Goal: Information Seeking & Learning: Learn about a topic

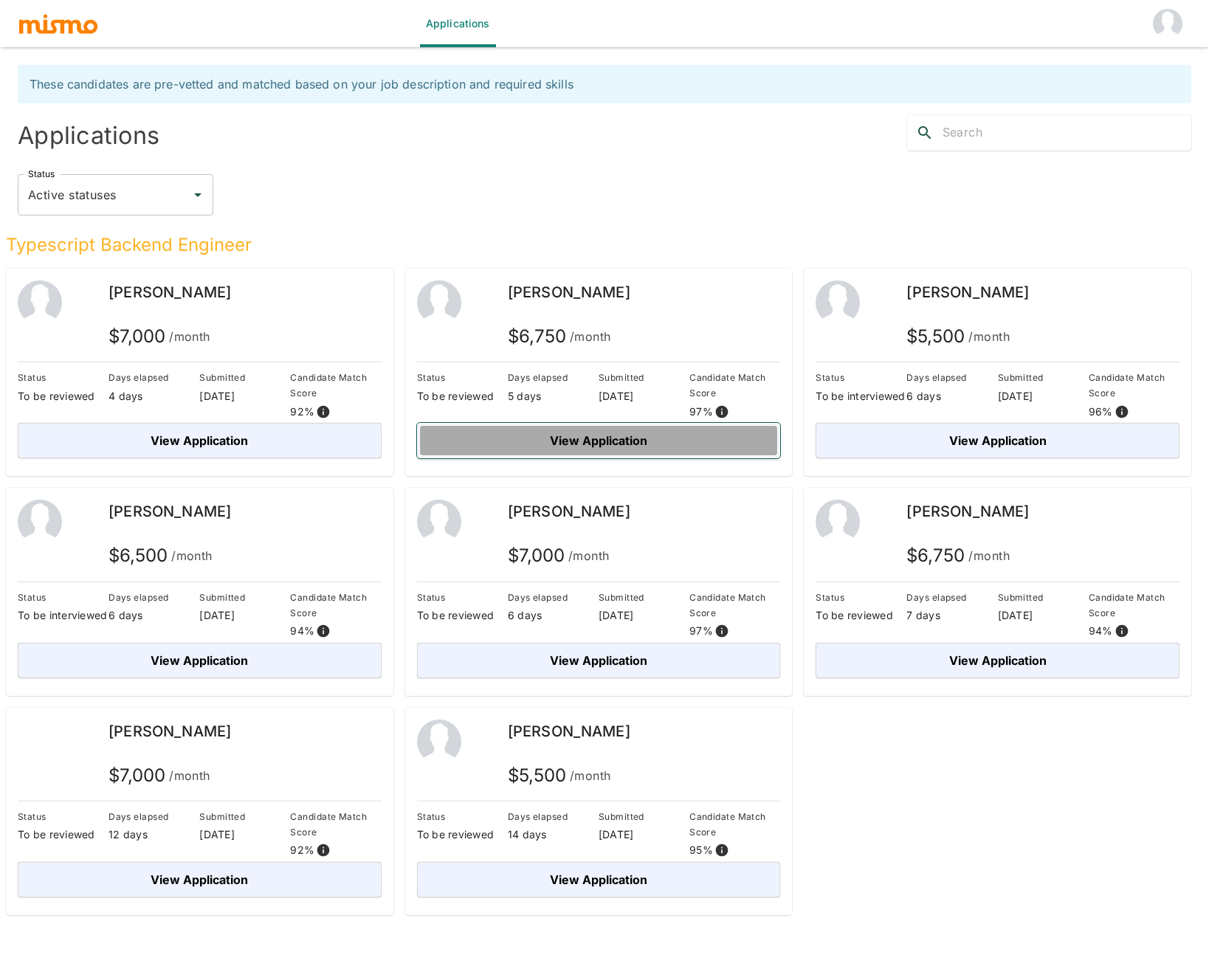
click at [630, 442] on button "View Application" at bounding box center [600, 440] width 364 height 35
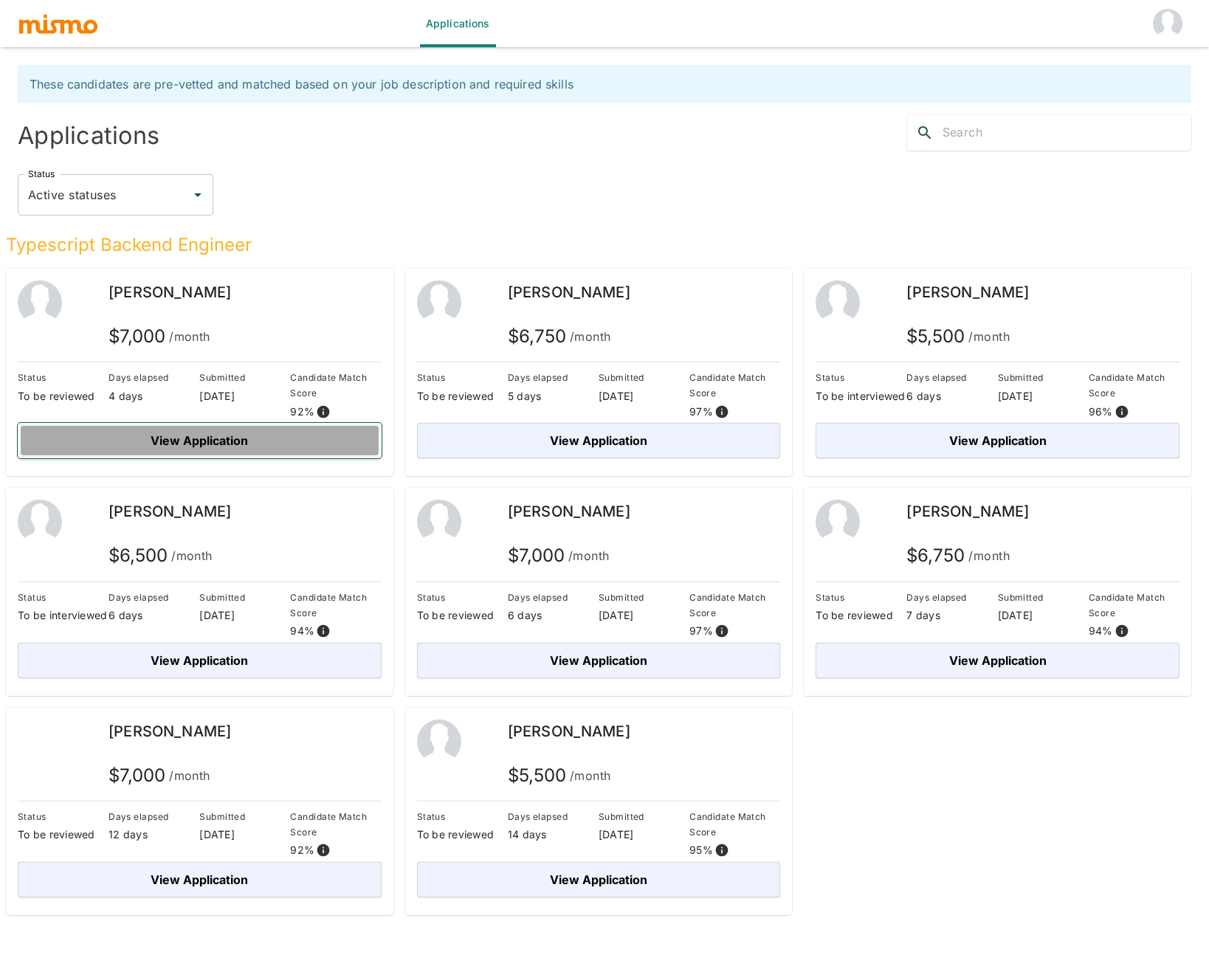
click at [244, 436] on button "View Application" at bounding box center [200, 440] width 364 height 35
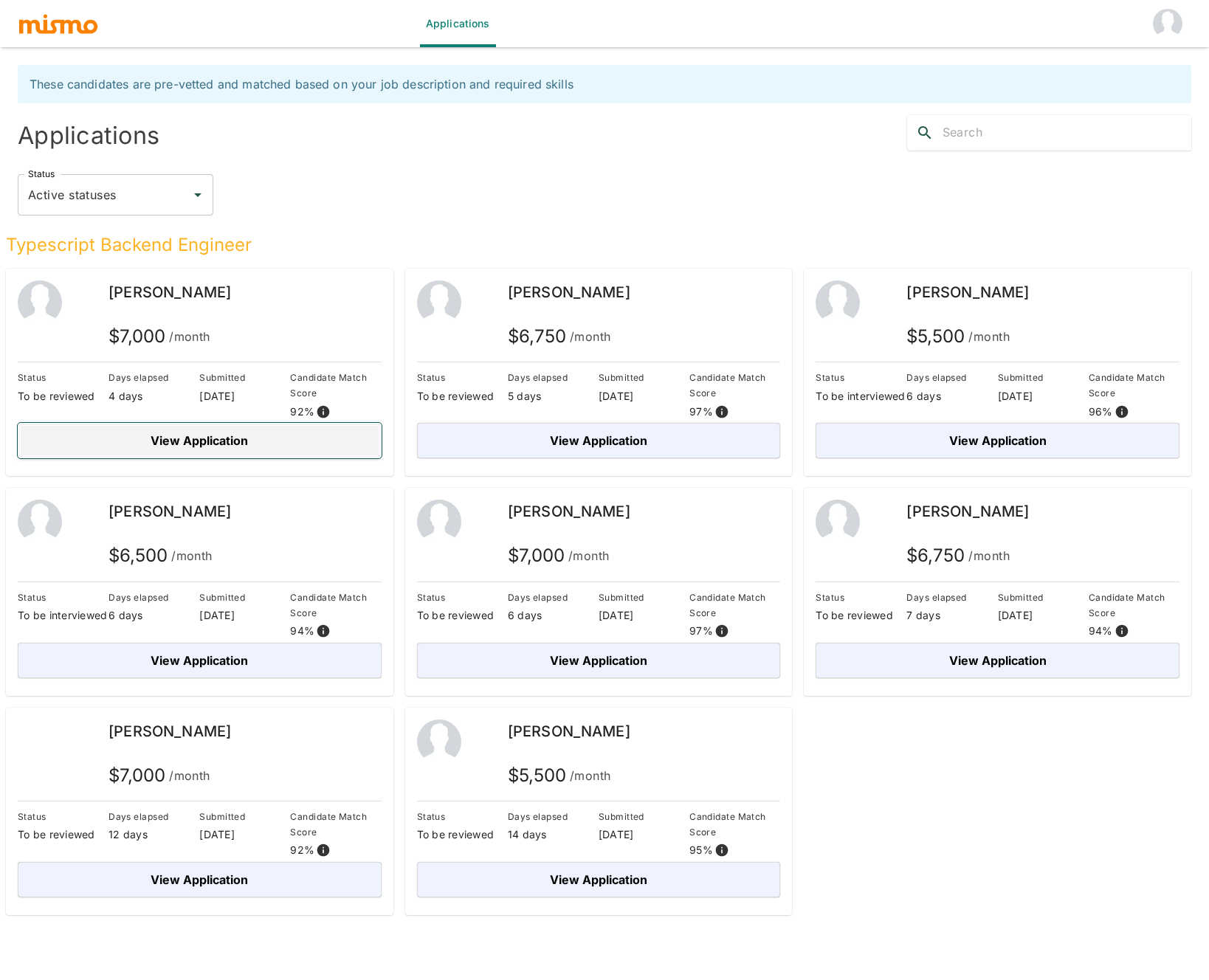
click at [296, 441] on button "View Application" at bounding box center [200, 440] width 364 height 35
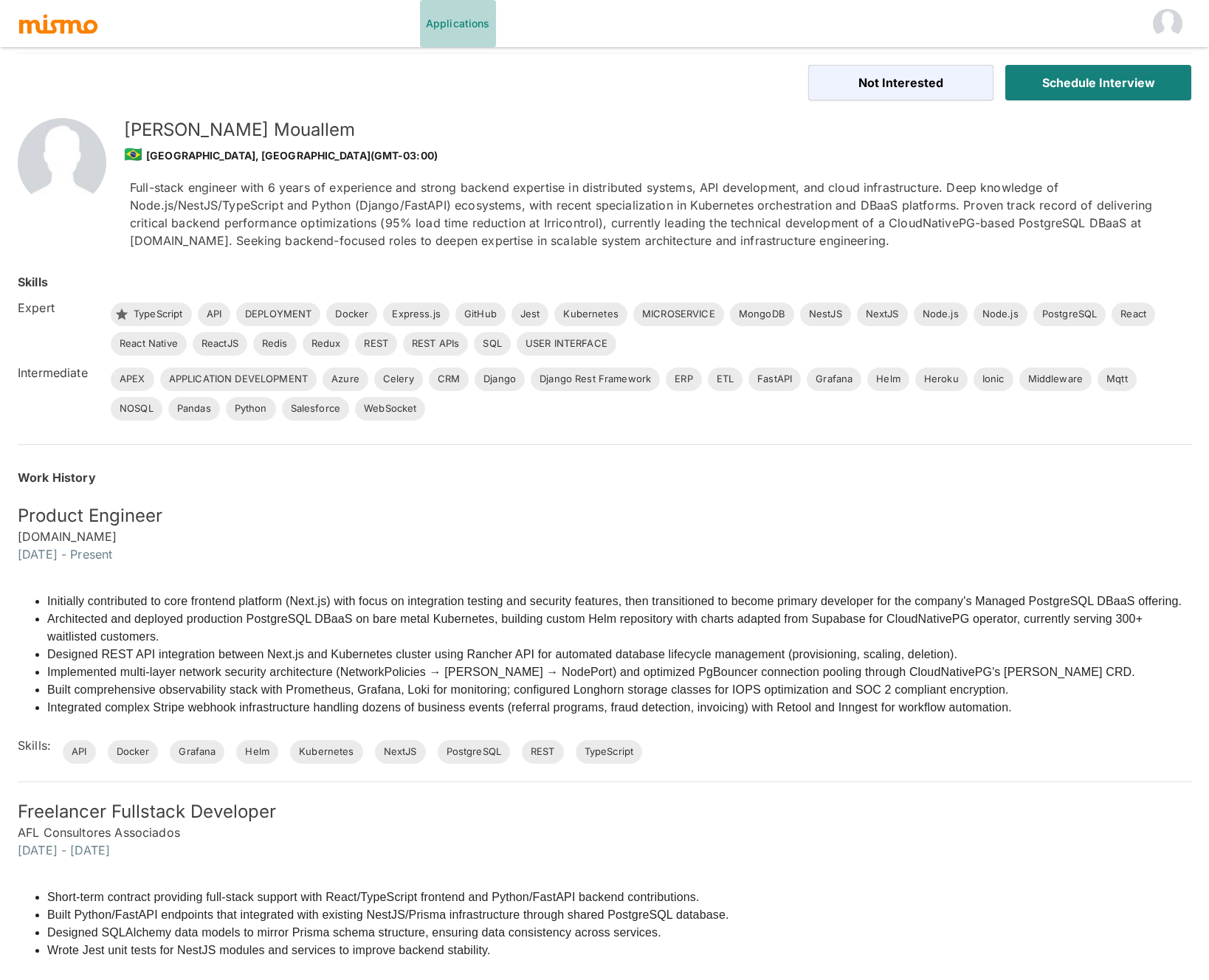
click at [433, 9] on link "Applications" at bounding box center [457, 24] width 76 height 47
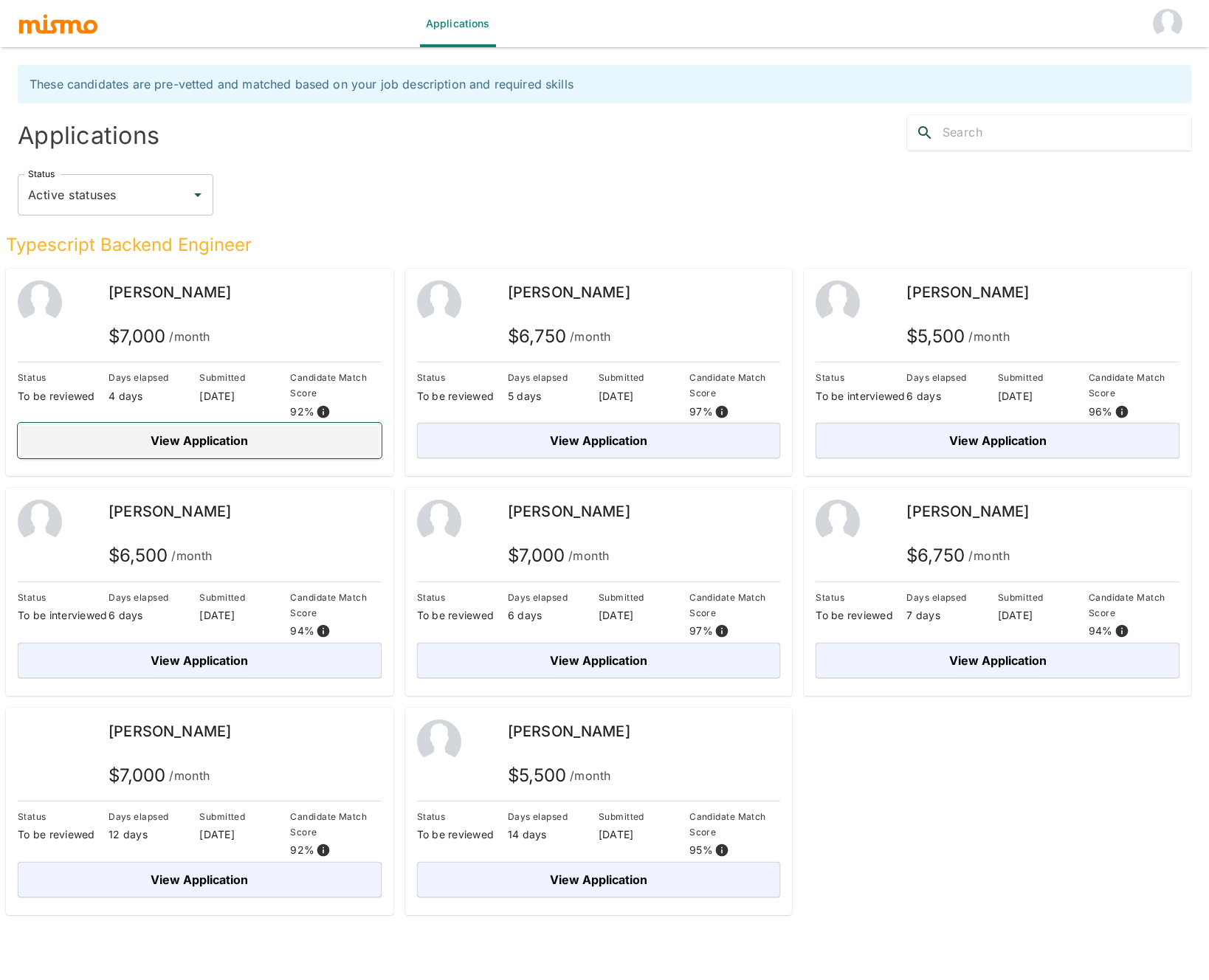
click at [260, 449] on button "View Application" at bounding box center [200, 440] width 364 height 35
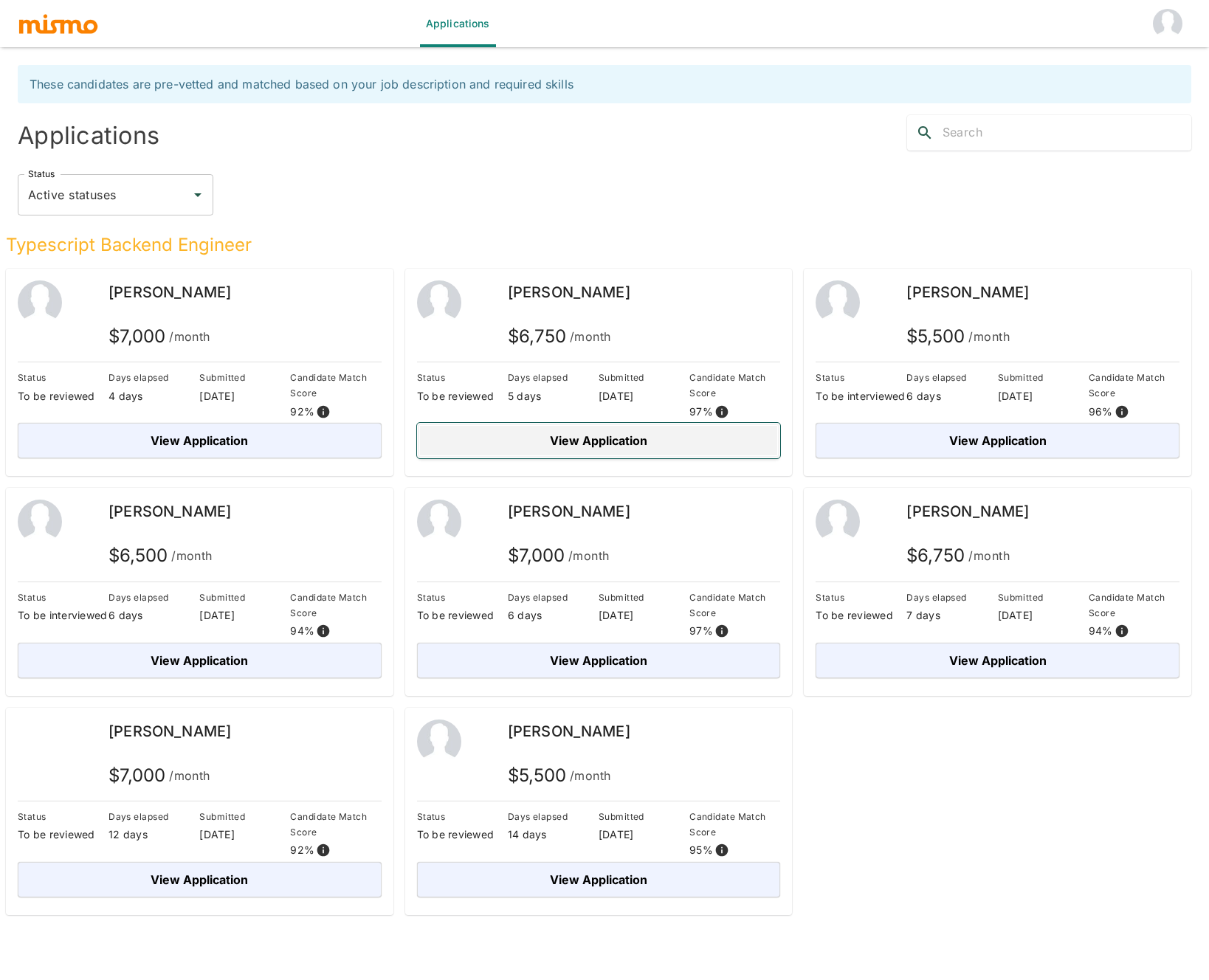
click at [737, 443] on button "View Application" at bounding box center [600, 440] width 364 height 35
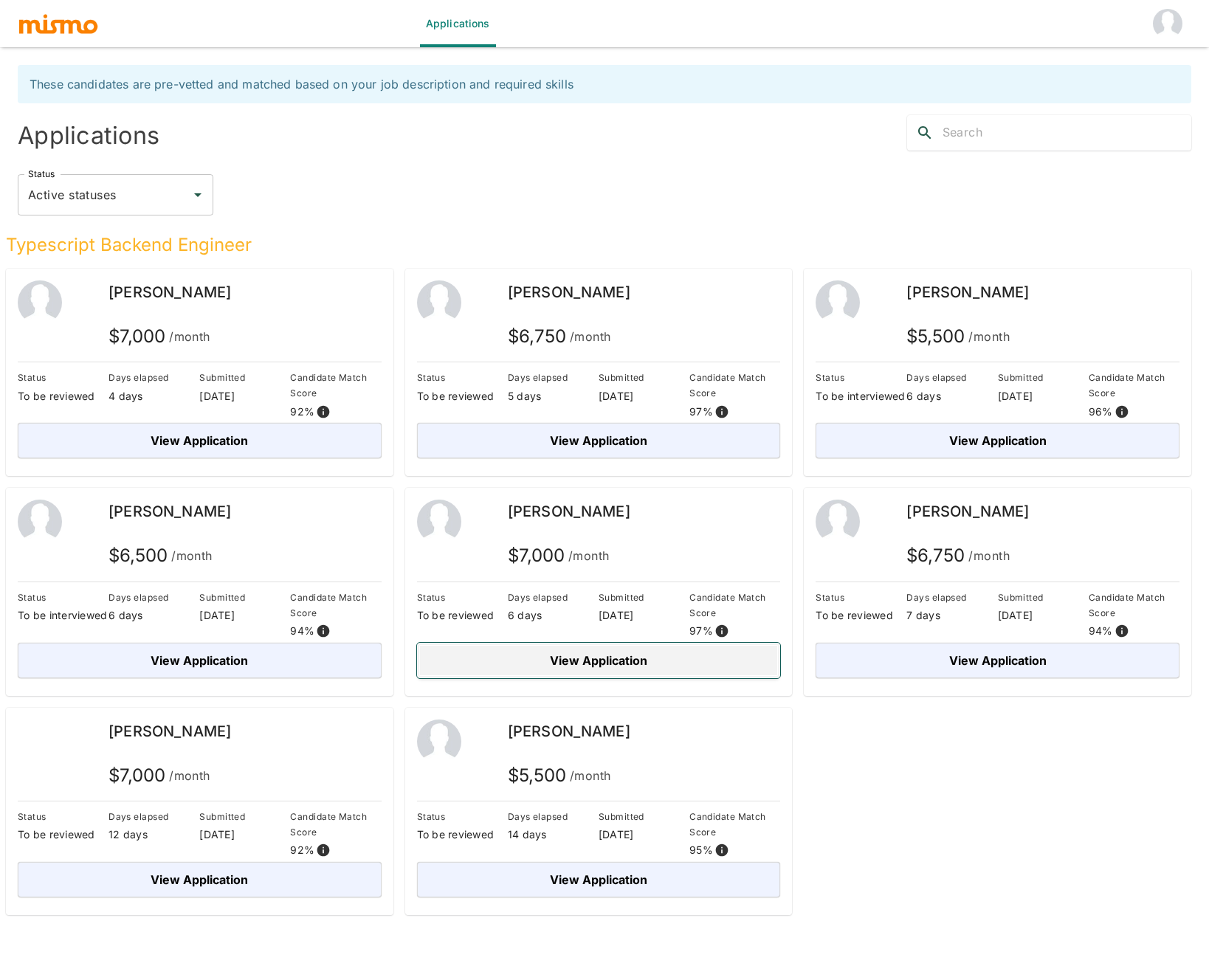
click at [523, 669] on button "View Application" at bounding box center [600, 660] width 364 height 35
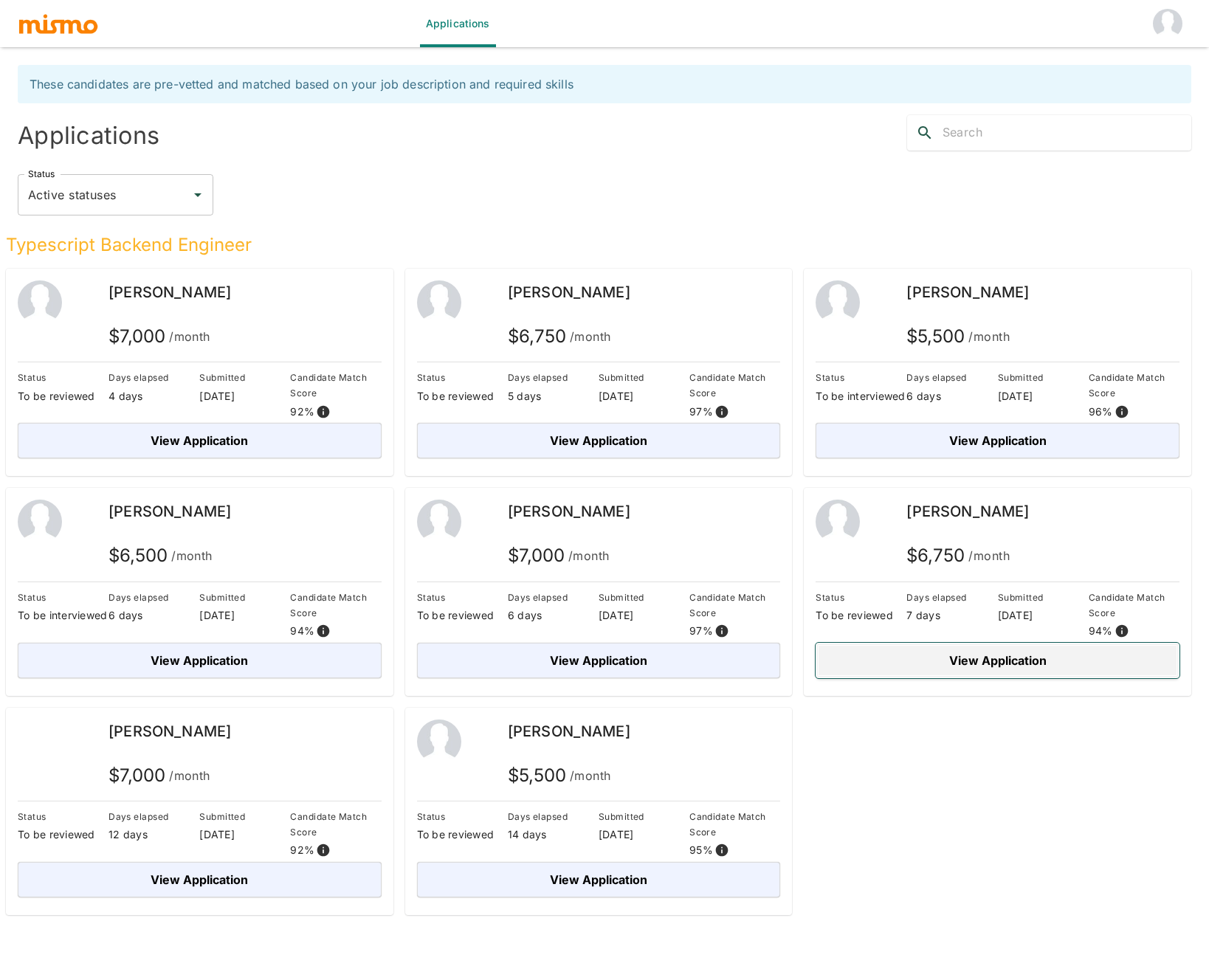
click at [984, 662] on button "View Application" at bounding box center [998, 660] width 364 height 35
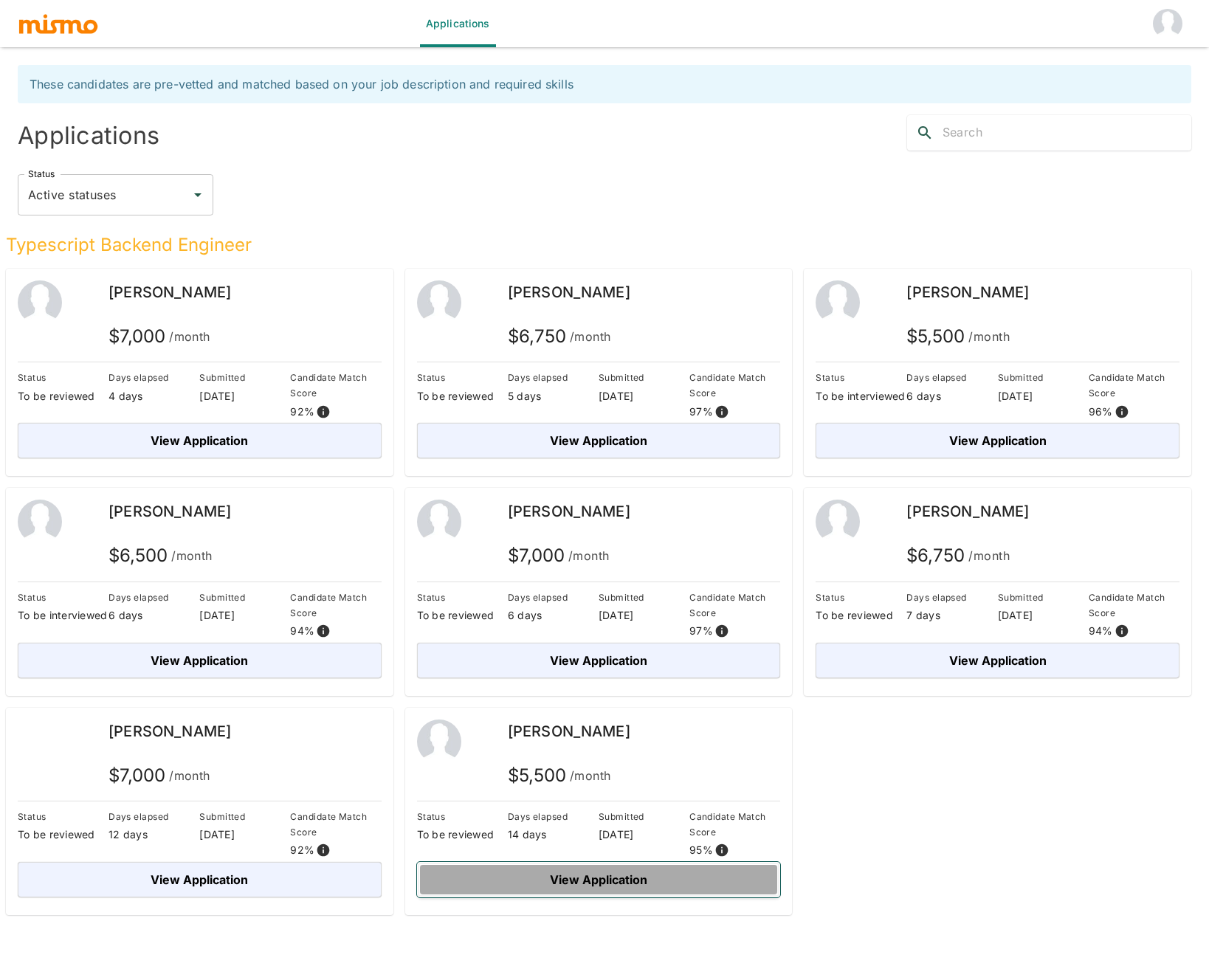
click at [710, 883] on button "View Application" at bounding box center [600, 880] width 364 height 35
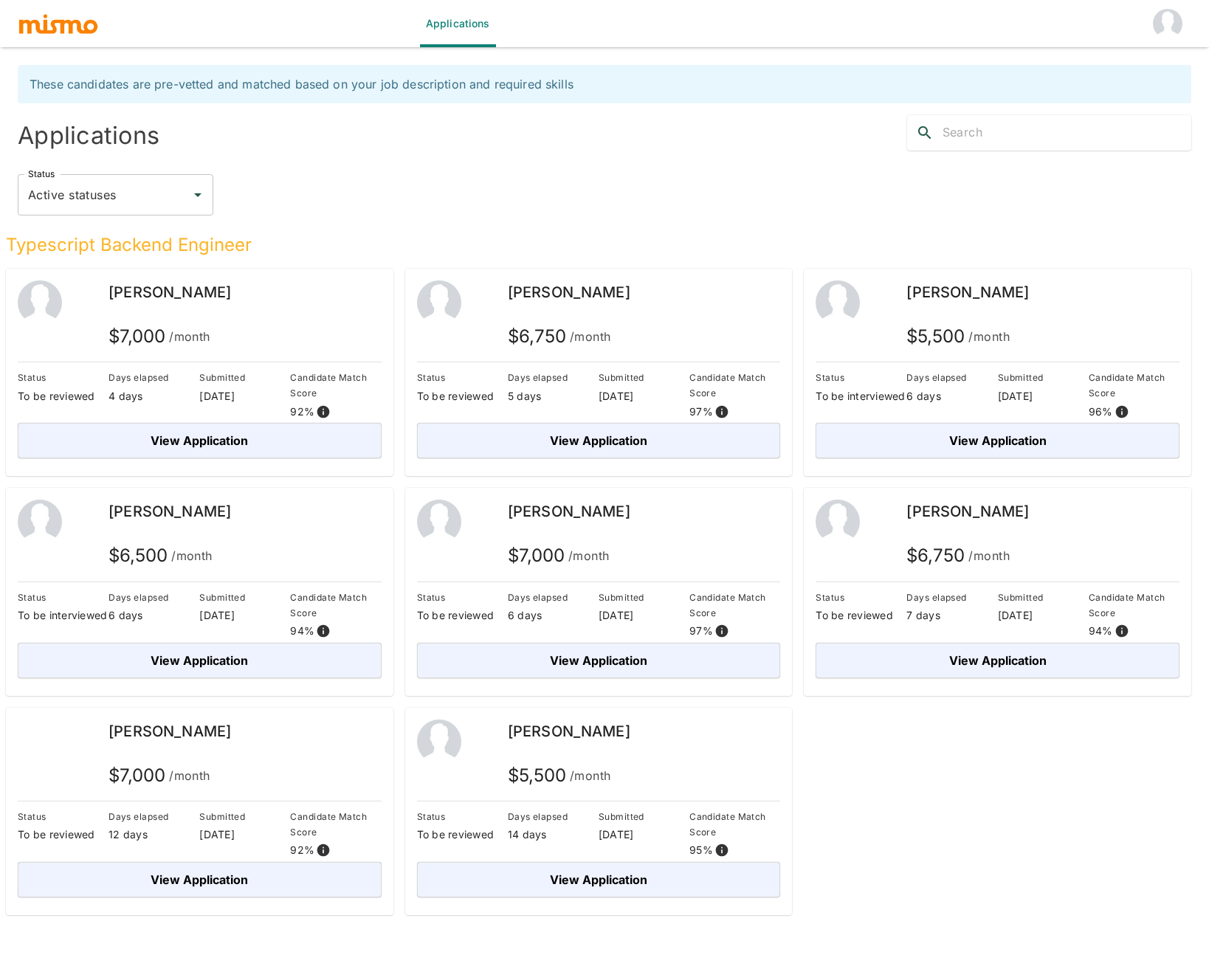
drag, startPoint x: 496, startPoint y: 286, endPoint x: 651, endPoint y: 300, distance: 155.6
click at [651, 300] on div "Eurípedes Cabral $ 6,750 /month" at bounding box center [600, 317] width 364 height 74
copy span "Eurípedes Cabral"
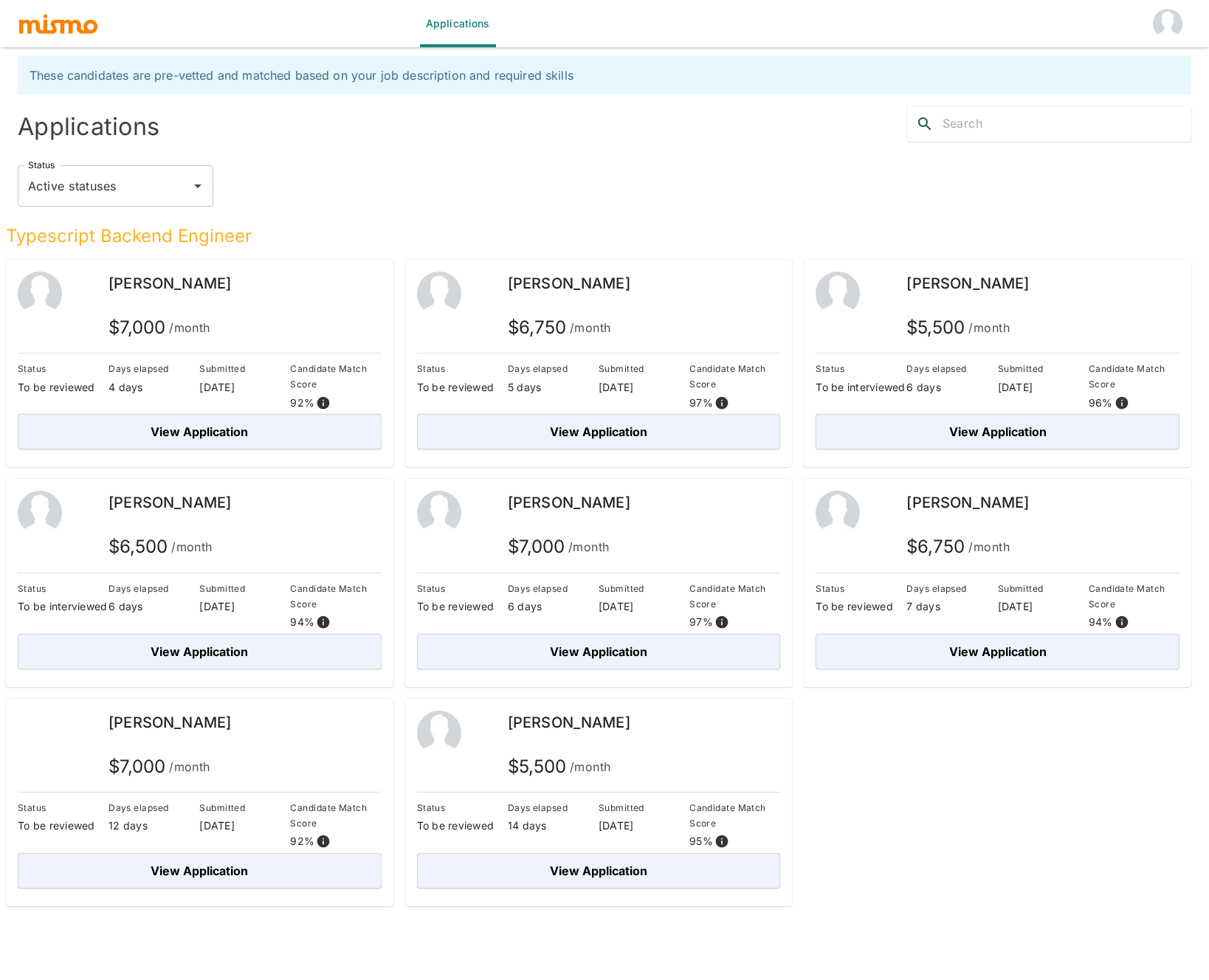
scroll to position [4, 0]
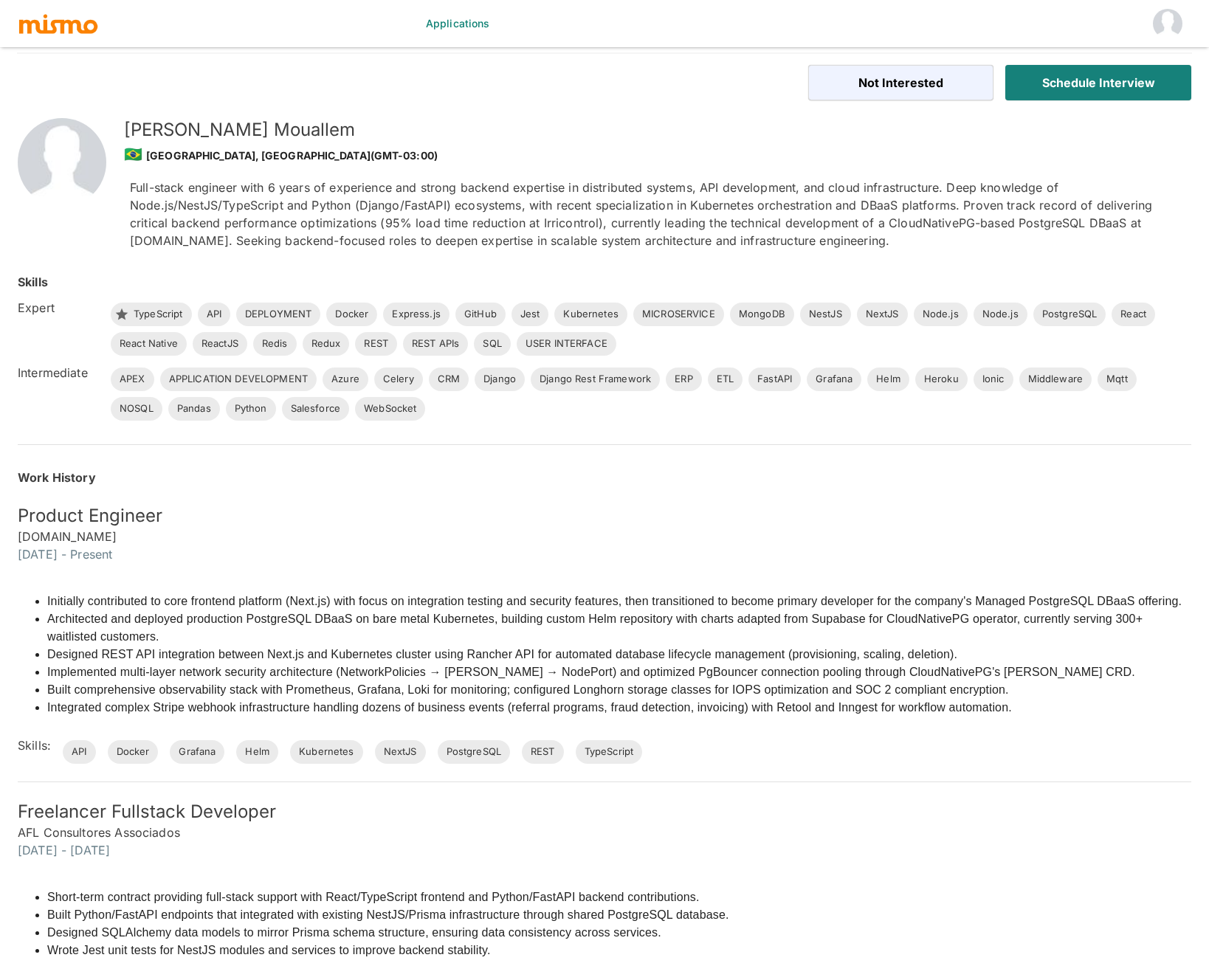
click at [170, 134] on h5 "Gabriel Mouallem" at bounding box center [646, 130] width 1044 height 24
click at [271, 136] on h5 "Gabriel Mouallem" at bounding box center [646, 130] width 1044 height 24
copy h5 "Gabriel Mouallem"
click at [83, 34] on div "Applications" at bounding box center [604, 24] width 1174 height 47
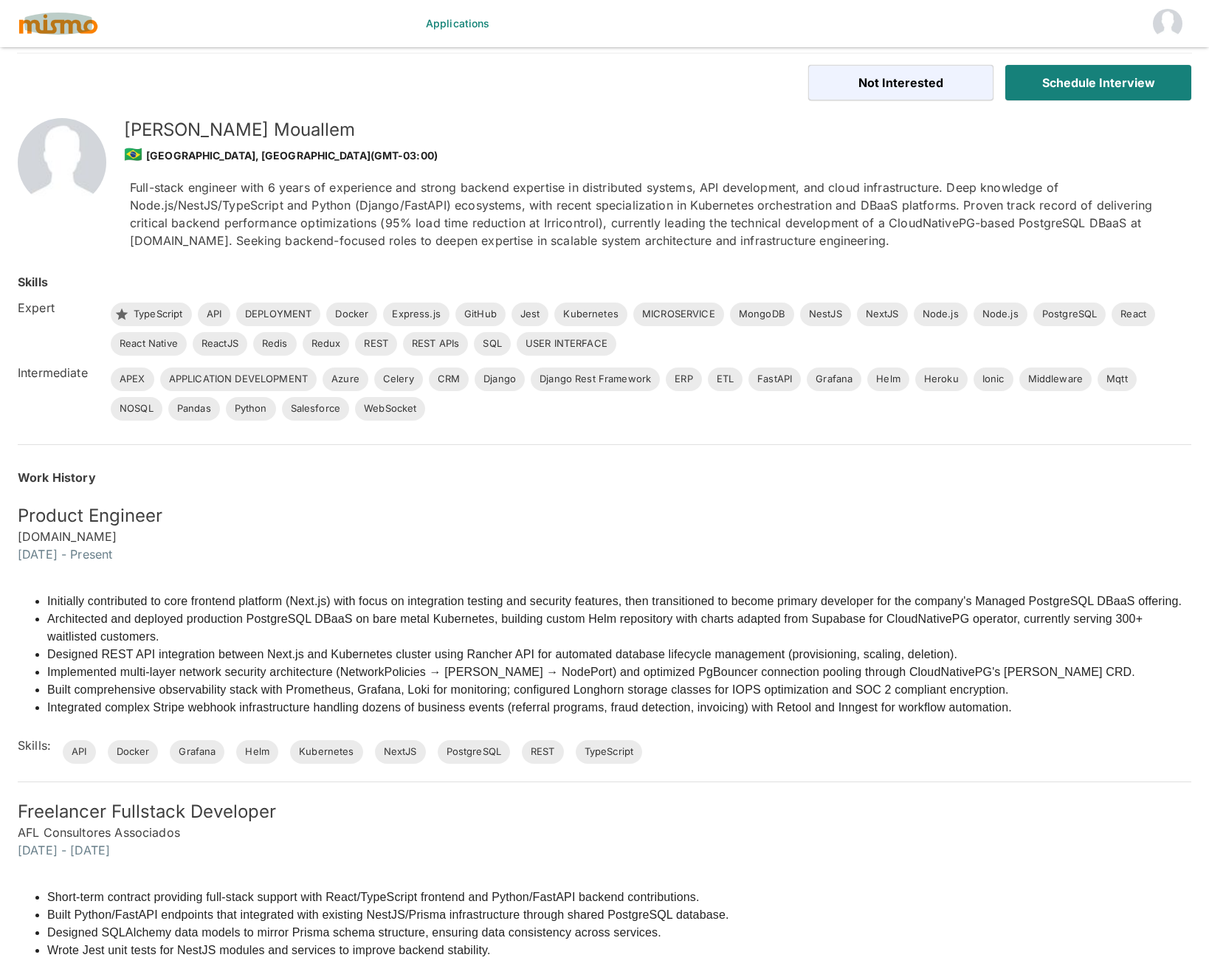
click at [82, 22] on img "button" at bounding box center [58, 23] width 81 height 22
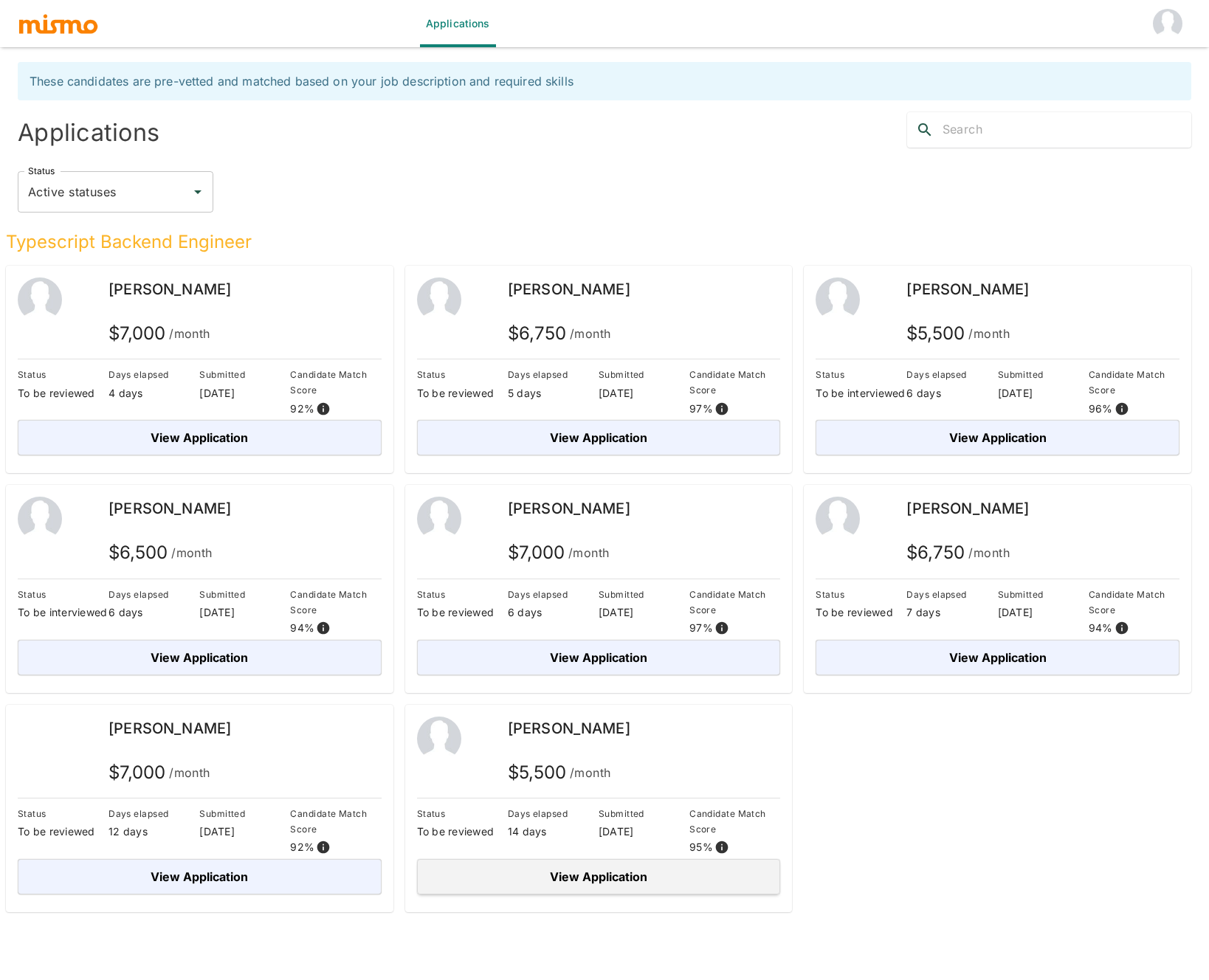
scroll to position [4, 0]
click at [637, 882] on button "View Application" at bounding box center [600, 875] width 364 height 35
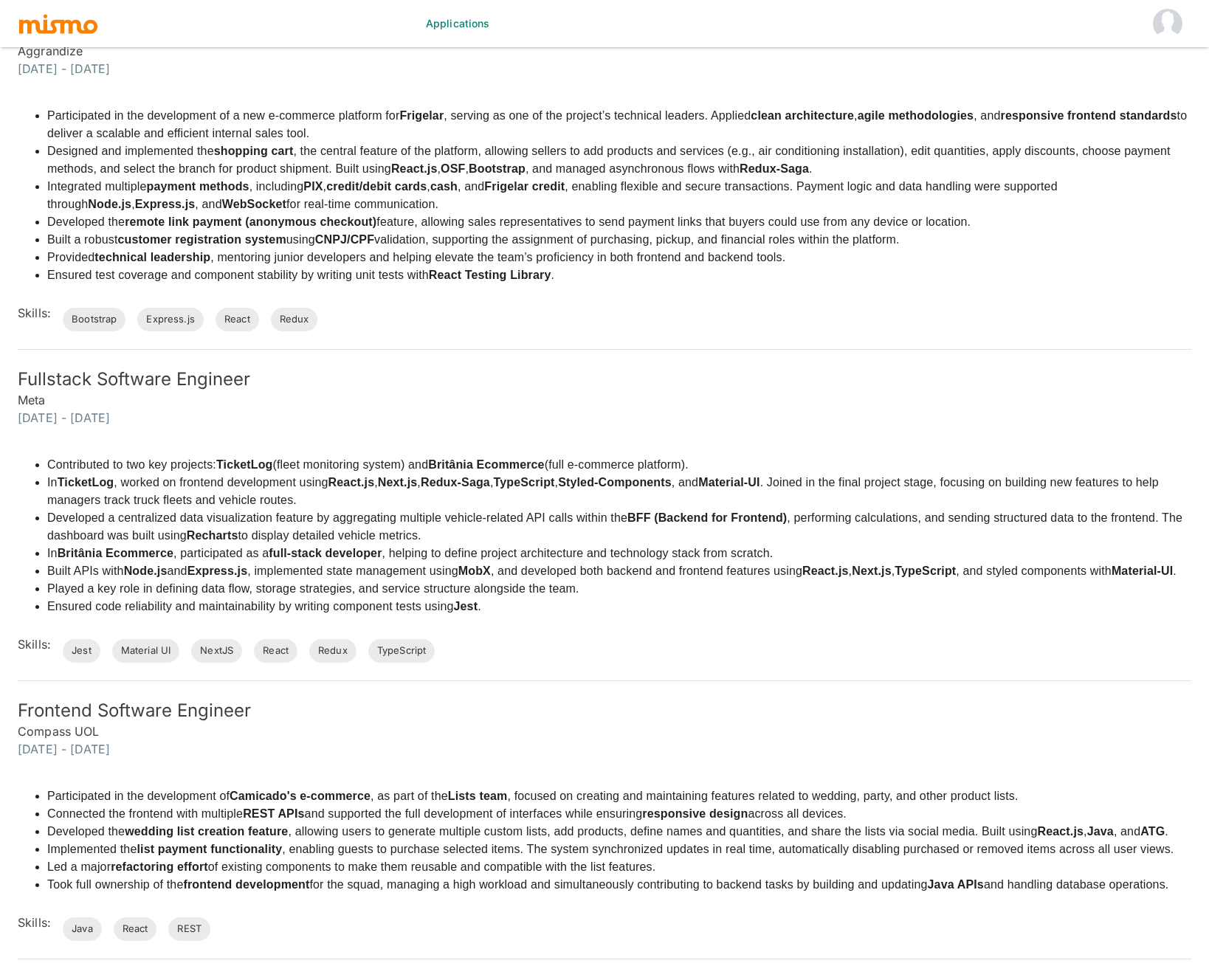
scroll to position [1185, 0]
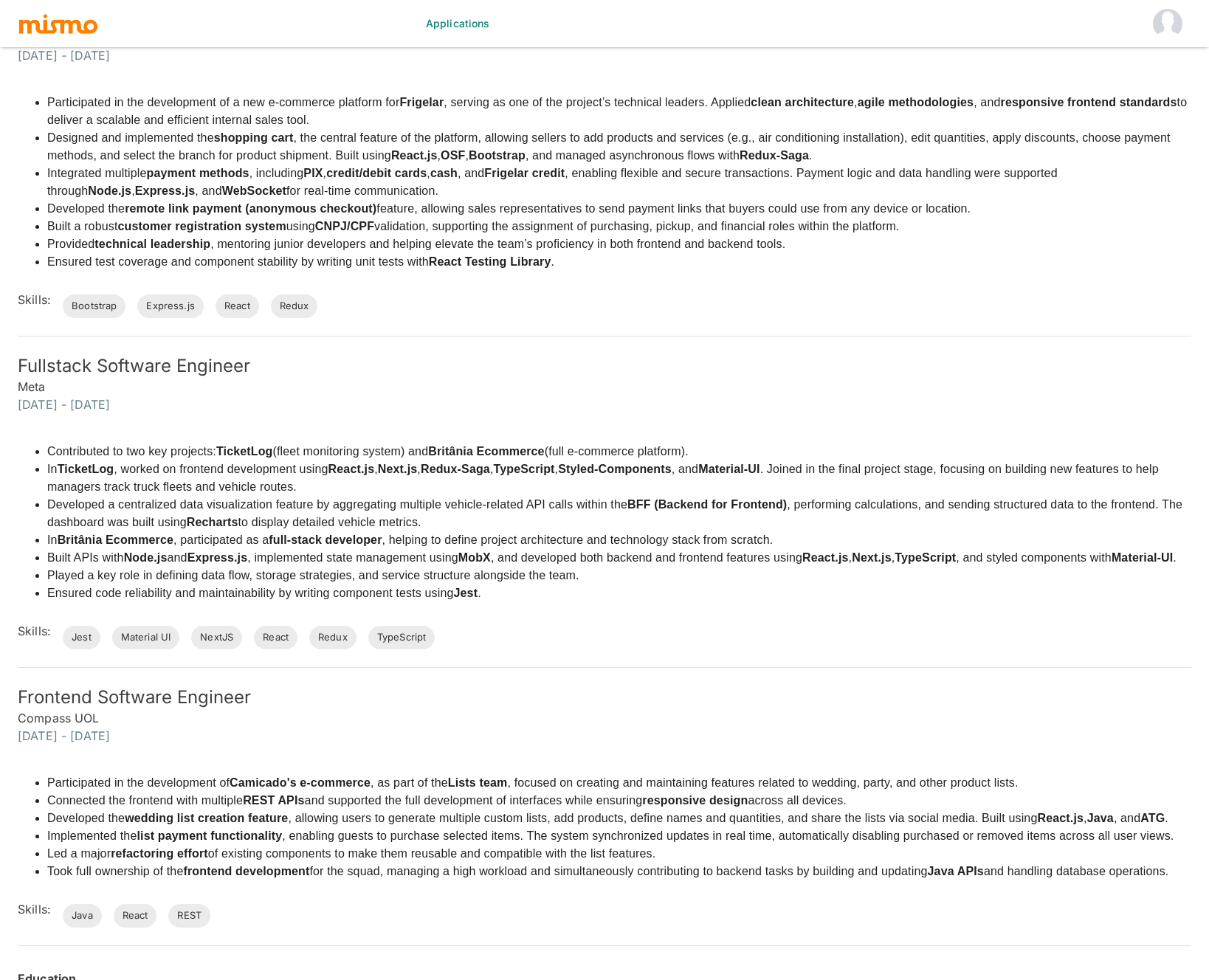
click at [629, 238] on li "Provided technical leadership , mentoring junior developers and helping elevate…" at bounding box center [619, 244] width 1144 height 18
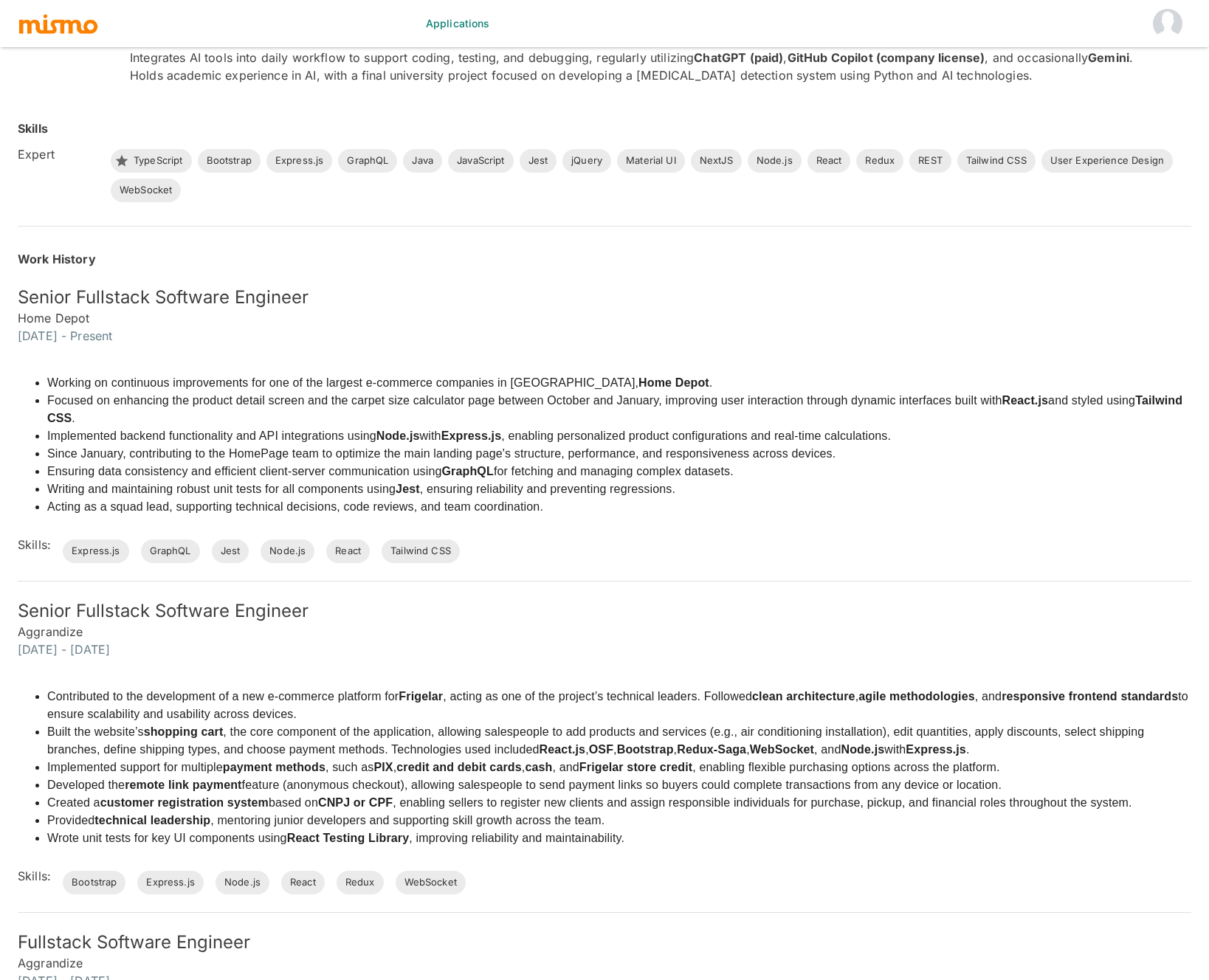
scroll to position [0, 0]
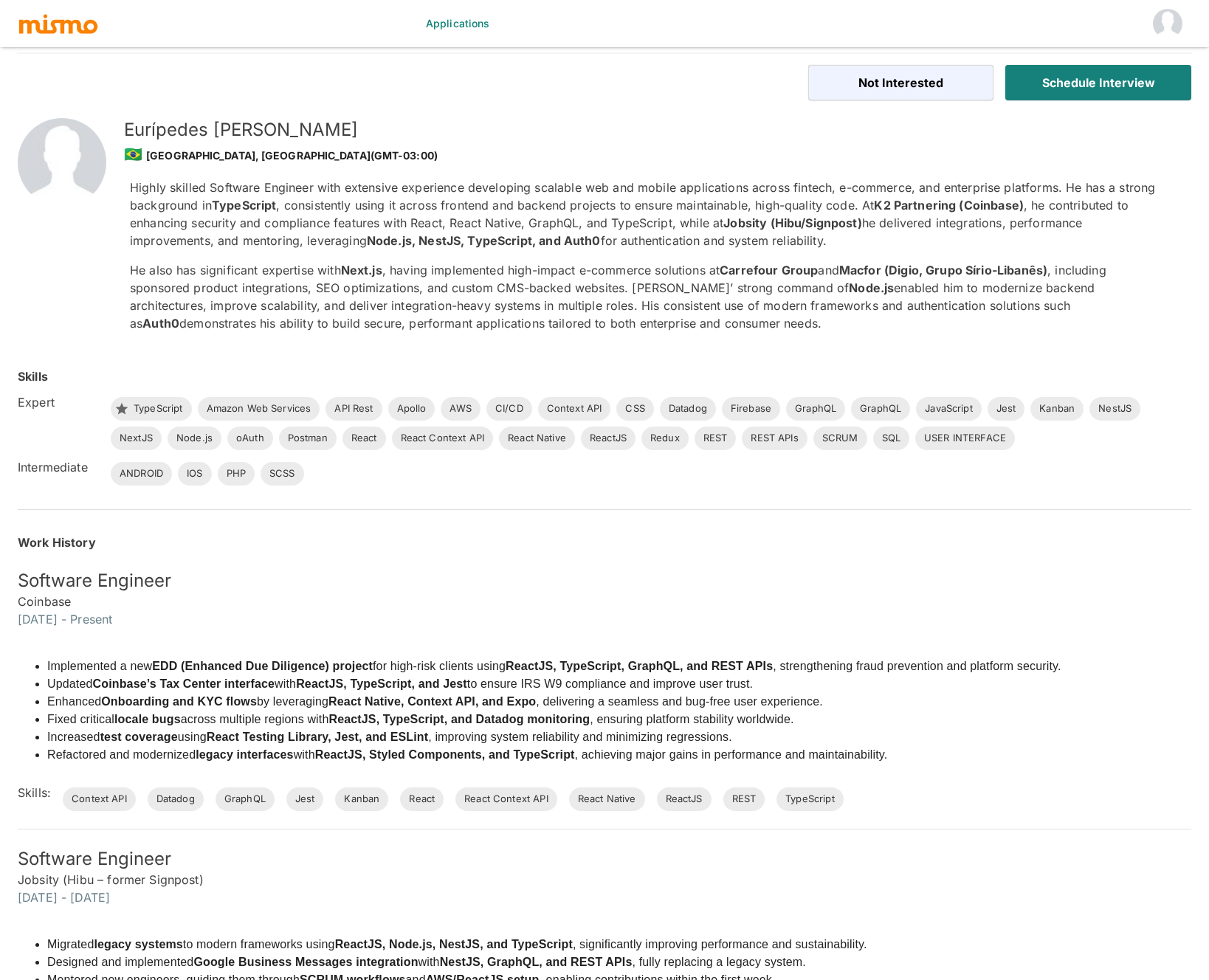
click at [90, 26] on img "button" at bounding box center [58, 23] width 81 height 22
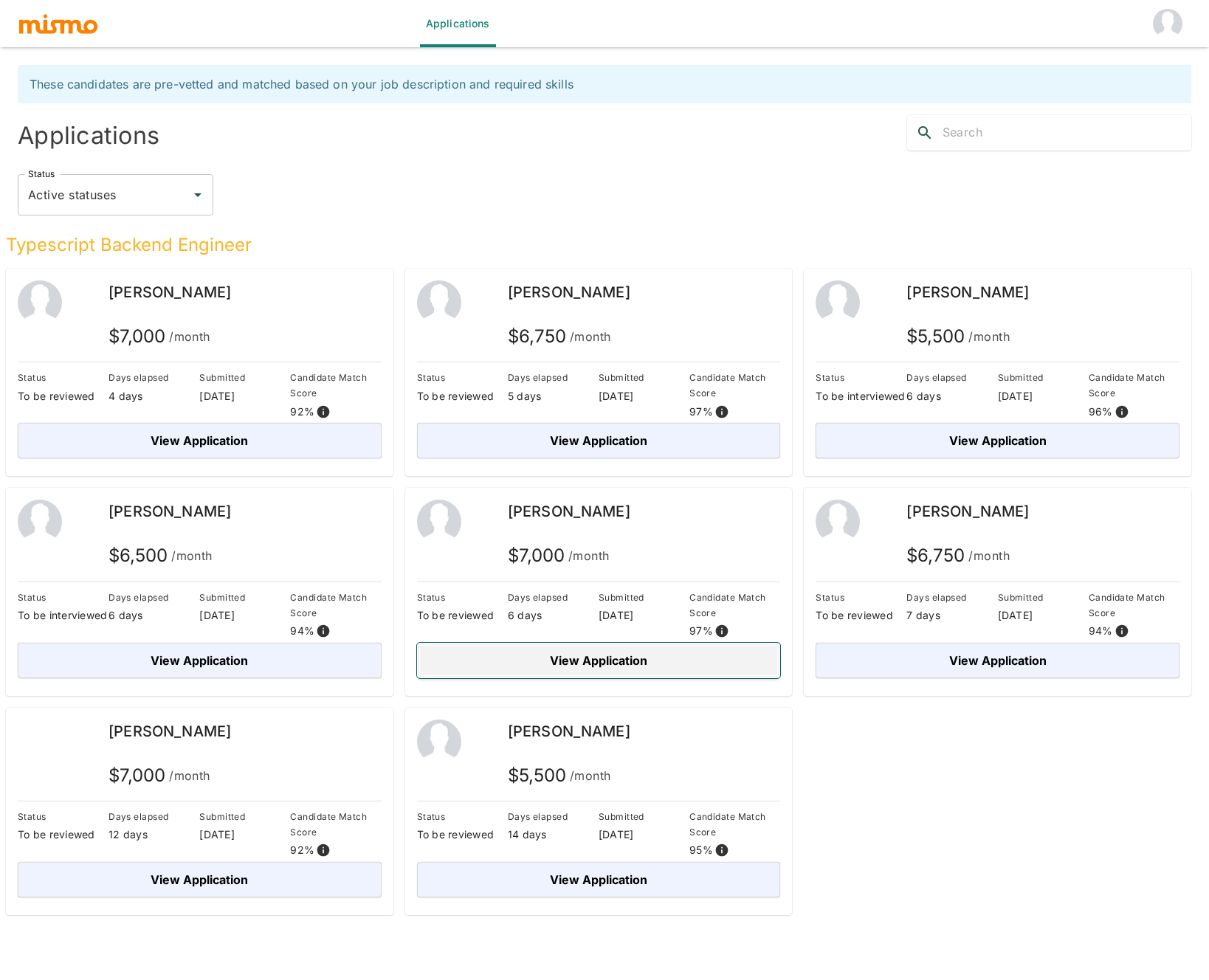
click at [739, 652] on button "View Application" at bounding box center [600, 660] width 364 height 35
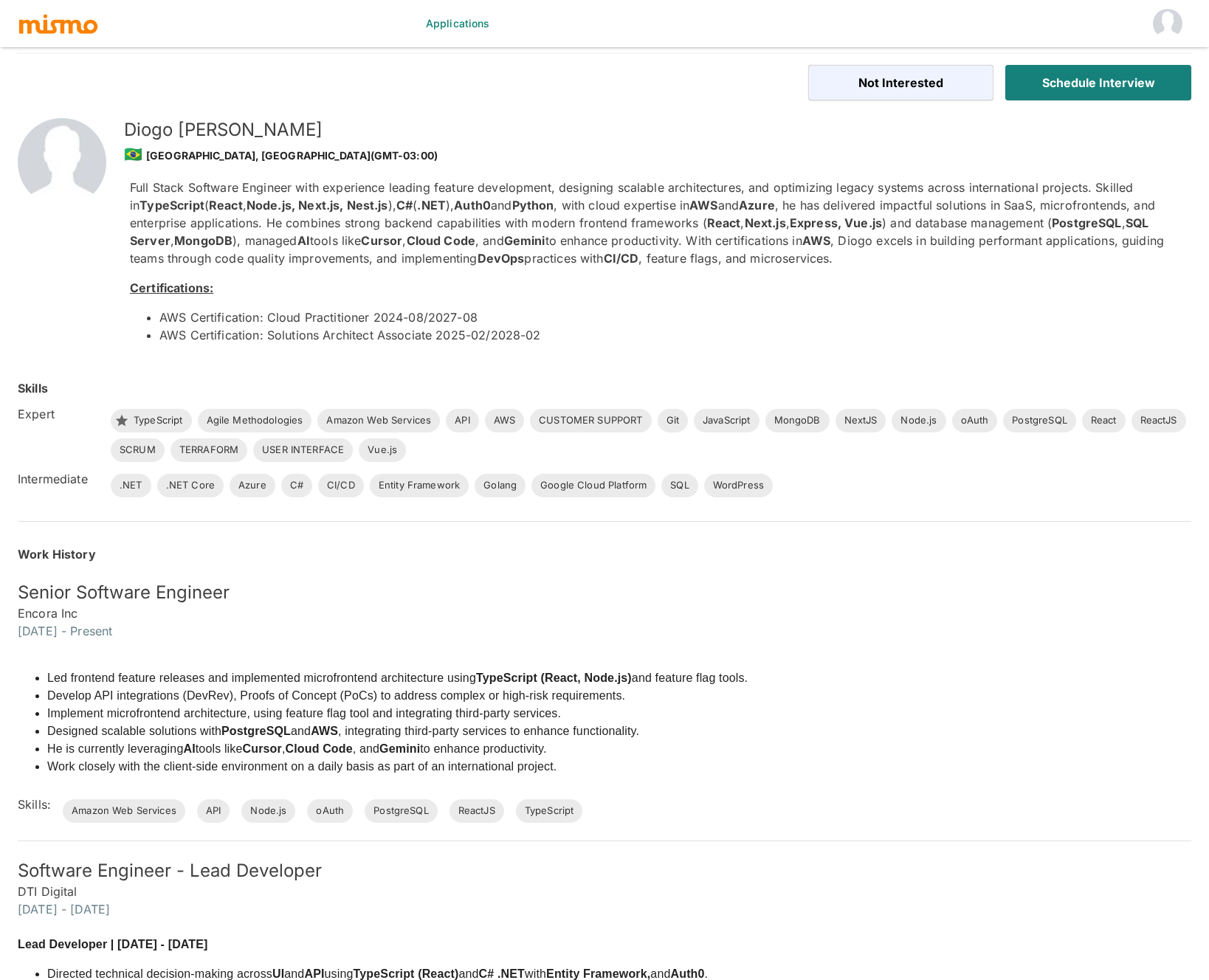
click at [140, 127] on h5 "Diogo Almazar" at bounding box center [646, 130] width 1044 height 24
copy h5 "Diogo"
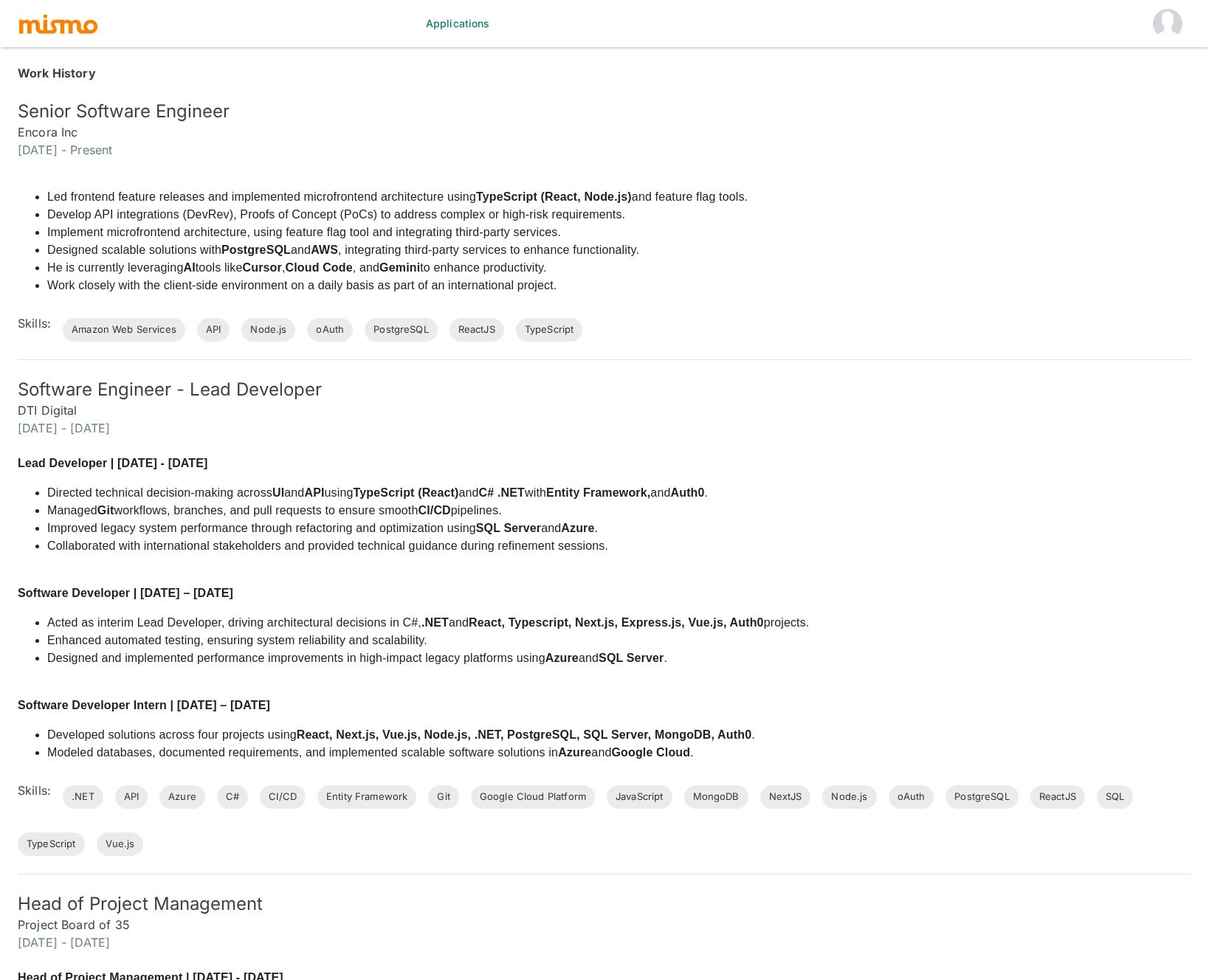
scroll to position [484, 0]
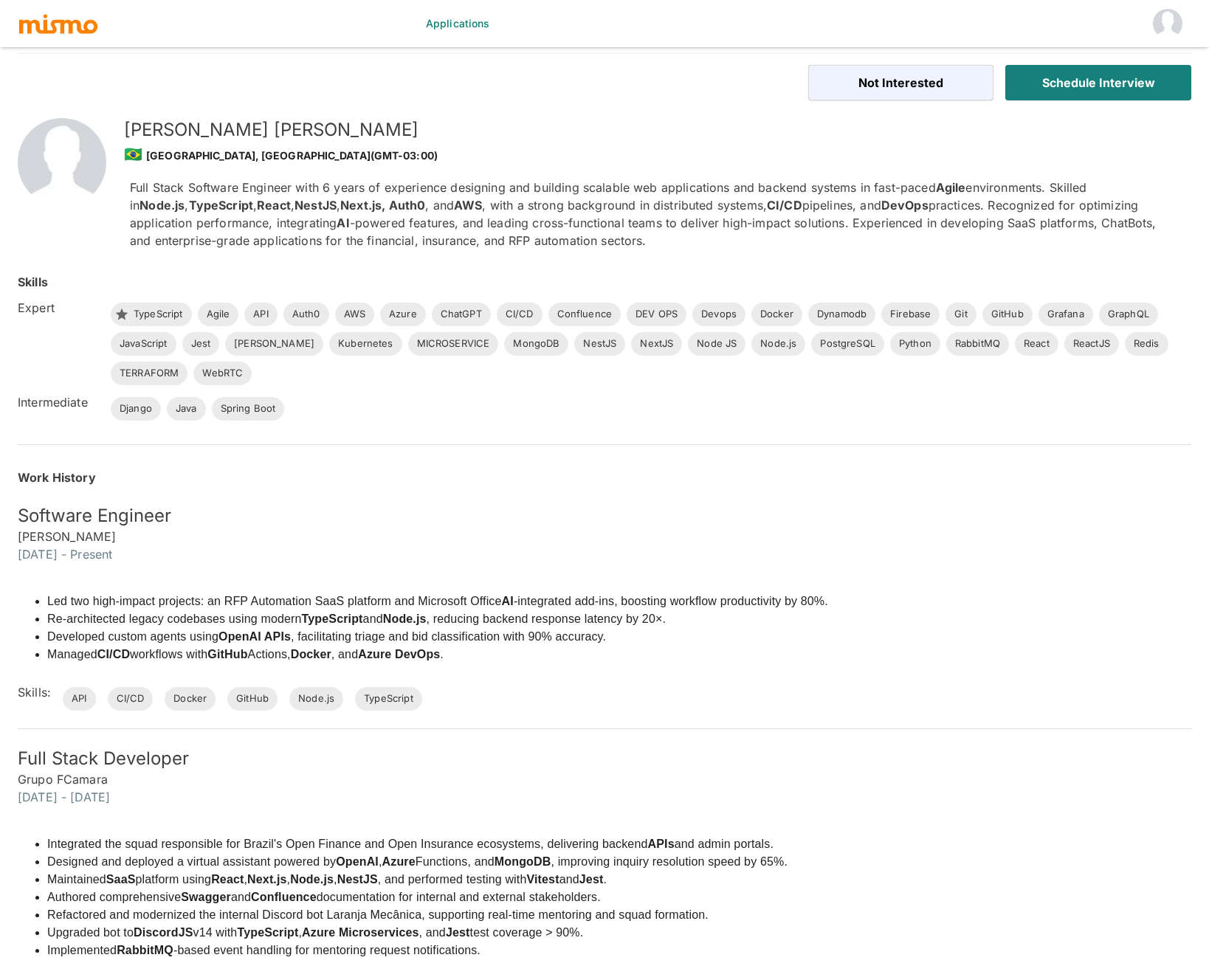
click at [815, 195] on p "Full Stack Software Engineer with 6 years of experience designing and building …" at bounding box center [649, 214] width 1038 height 71
drag, startPoint x: 313, startPoint y: 140, endPoint x: 127, endPoint y: 130, distance: 186.3
click at [127, 130] on h5 "Henrique de Brito" at bounding box center [646, 130] width 1044 height 24
copy h5 "Henrique de Brito"
click at [57, 27] on img "button" at bounding box center [58, 23] width 81 height 22
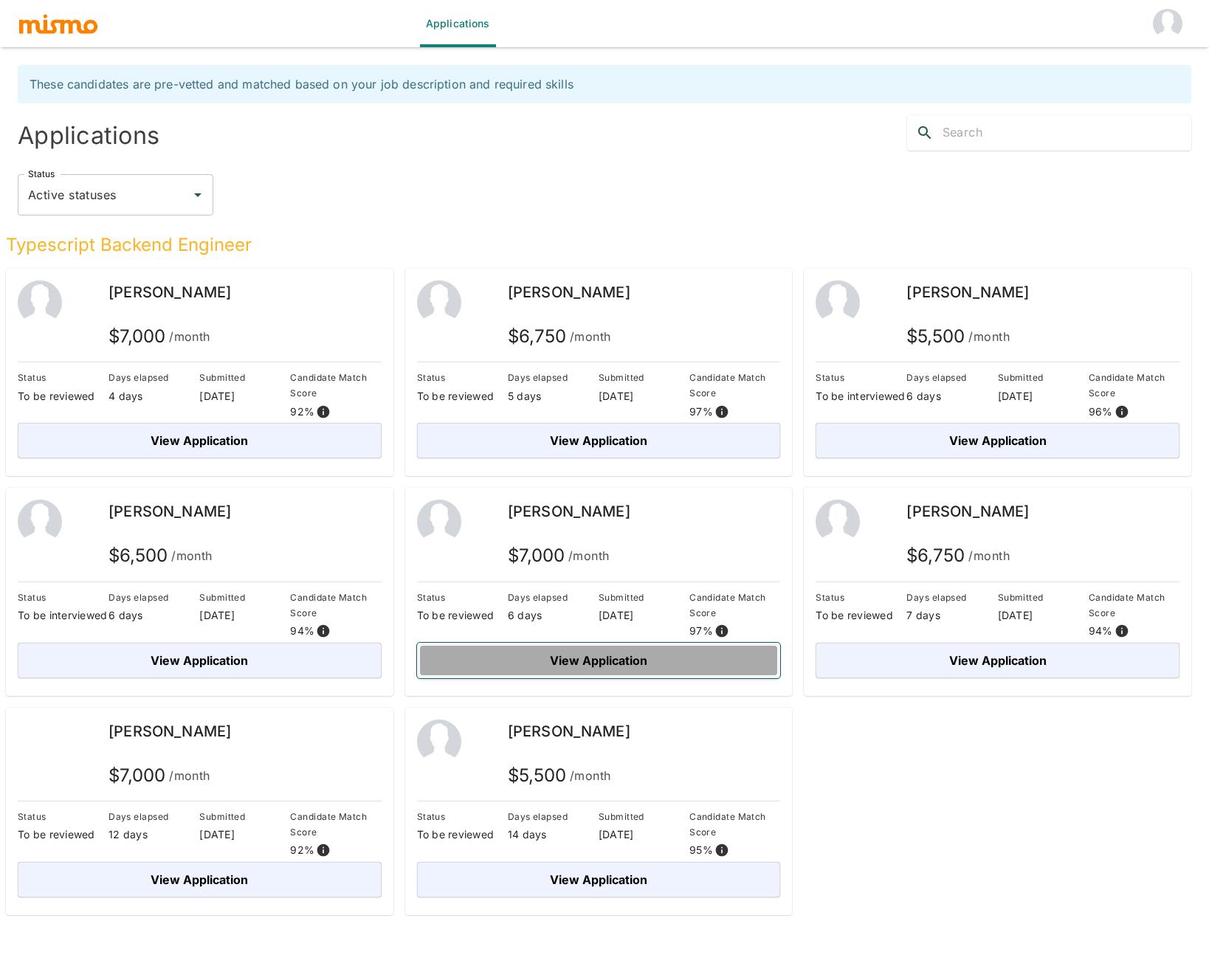
click at [683, 660] on button "View Application" at bounding box center [600, 660] width 364 height 35
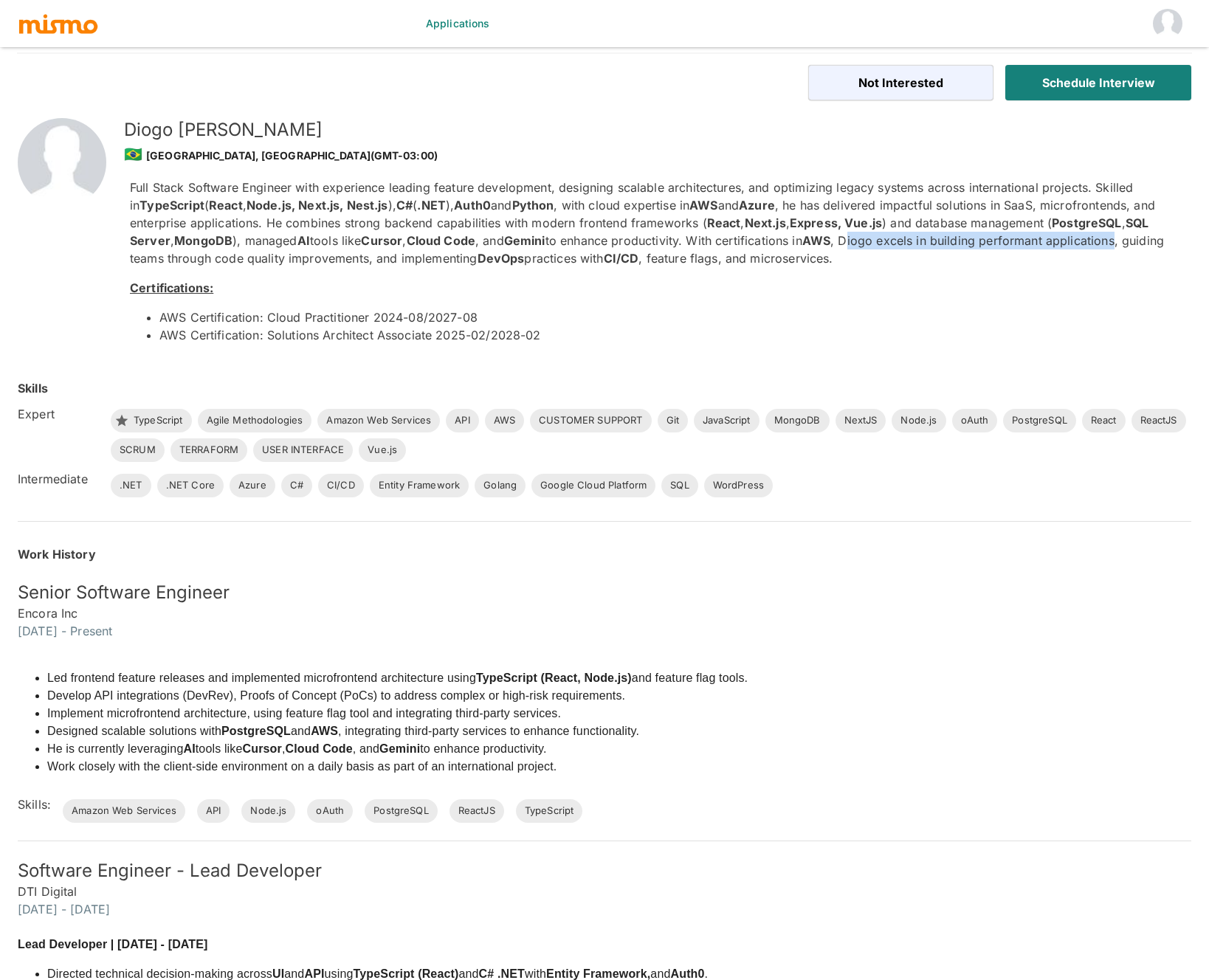
drag, startPoint x: 890, startPoint y: 240, endPoint x: 1161, endPoint y: 238, distance: 271.0
click at [1161, 238] on p "Full Stack Software Engineer with experience leading feature development, desig…" at bounding box center [649, 223] width 1038 height 88
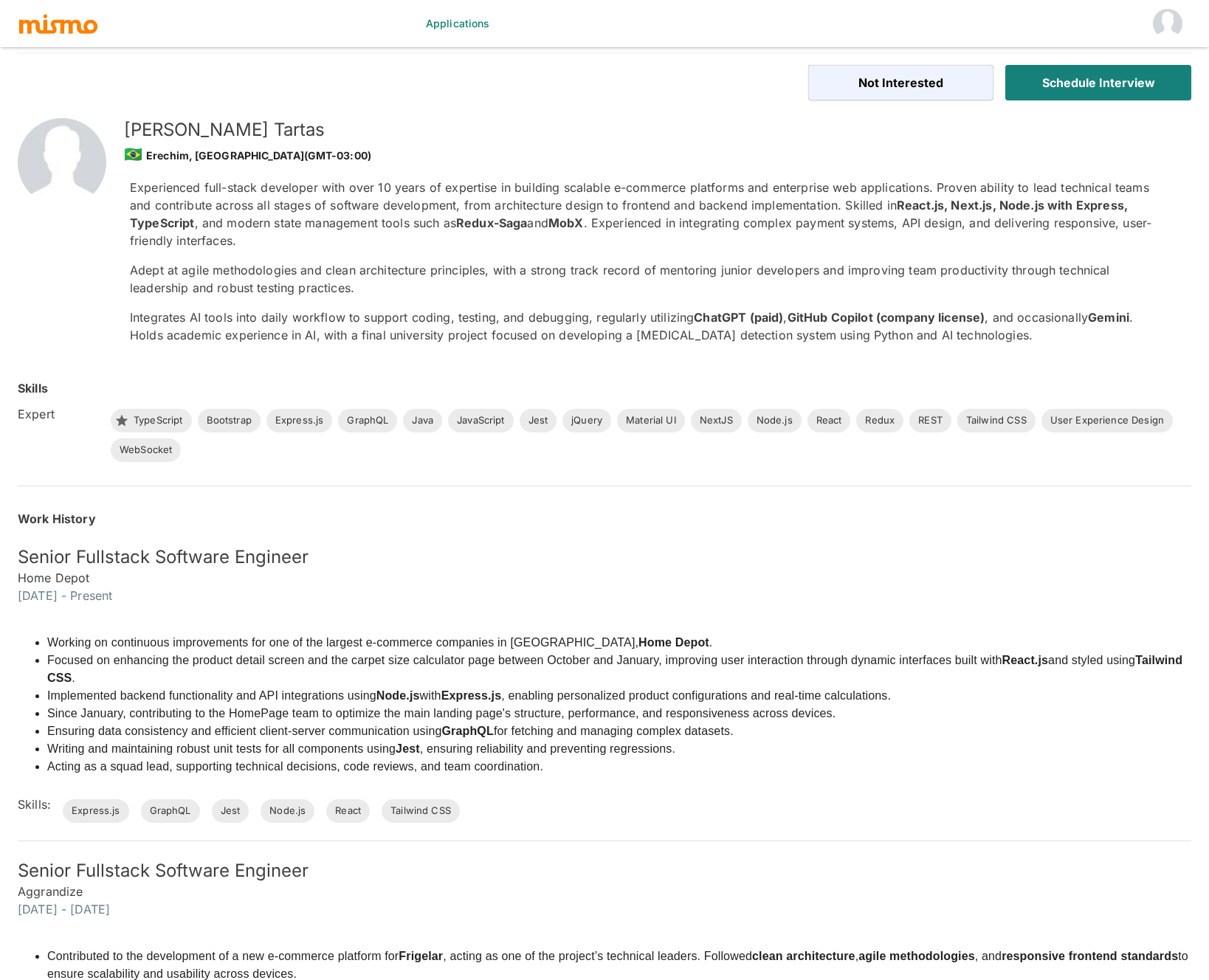
scroll to position [1, 0]
click at [637, 224] on p "Experienced full-stack developer with over 10 years of expertise in building sc…" at bounding box center [649, 213] width 1038 height 71
